Goal: Task Accomplishment & Management: Use online tool/utility

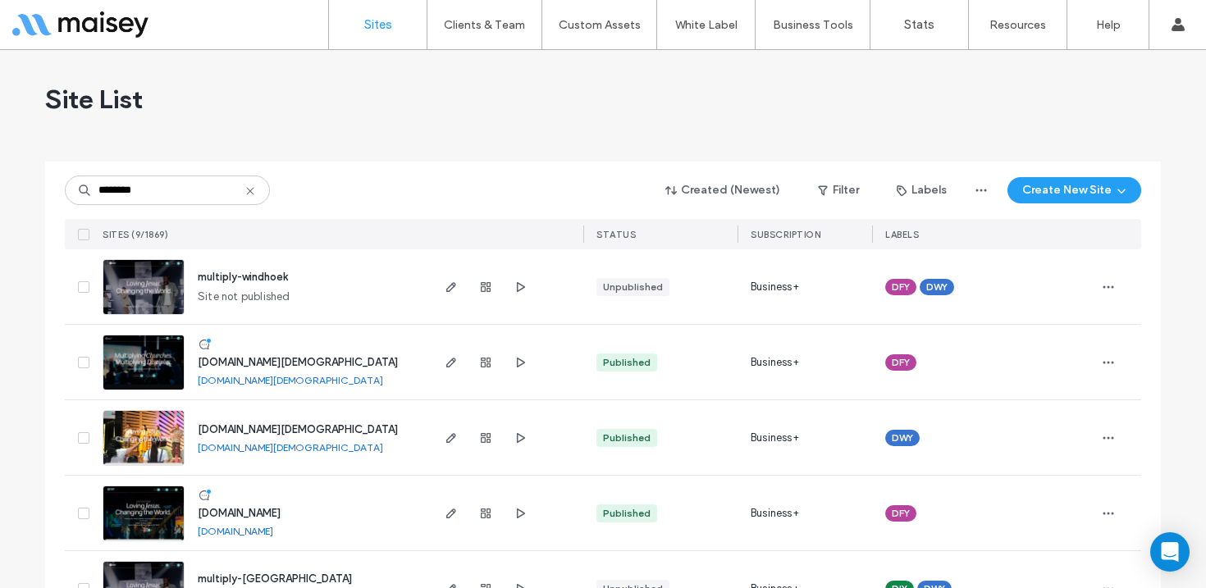
type input "********"
click at [150, 367] on img at bounding box center [143, 391] width 80 height 112
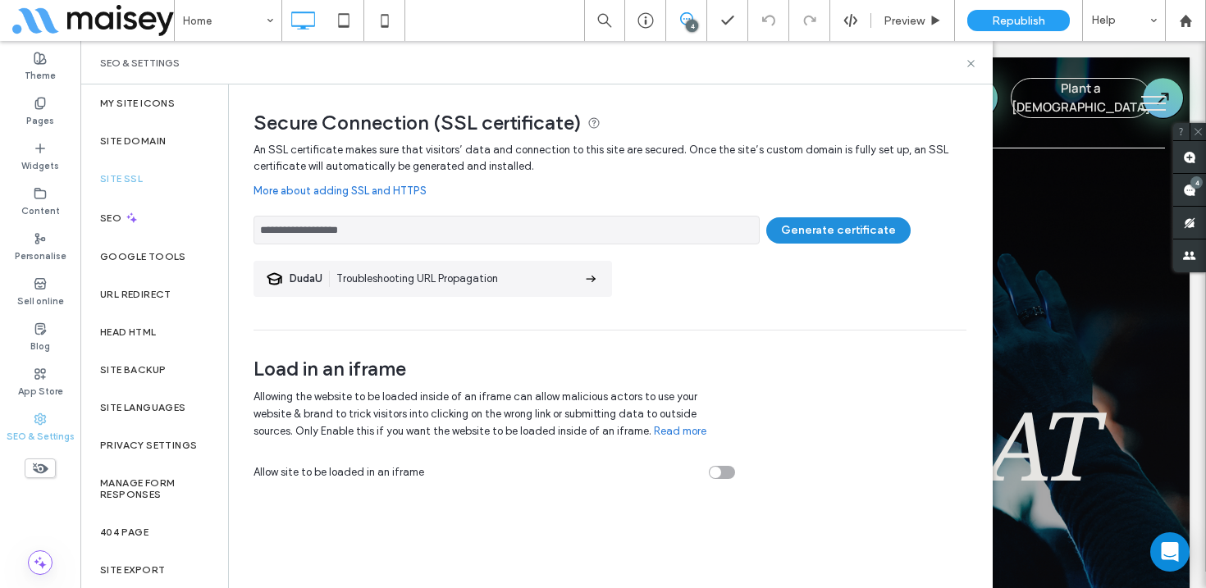
click at [821, 225] on button "Generate certificate" at bounding box center [838, 230] width 144 height 26
